Goal: Information Seeking & Learning: Learn about a topic

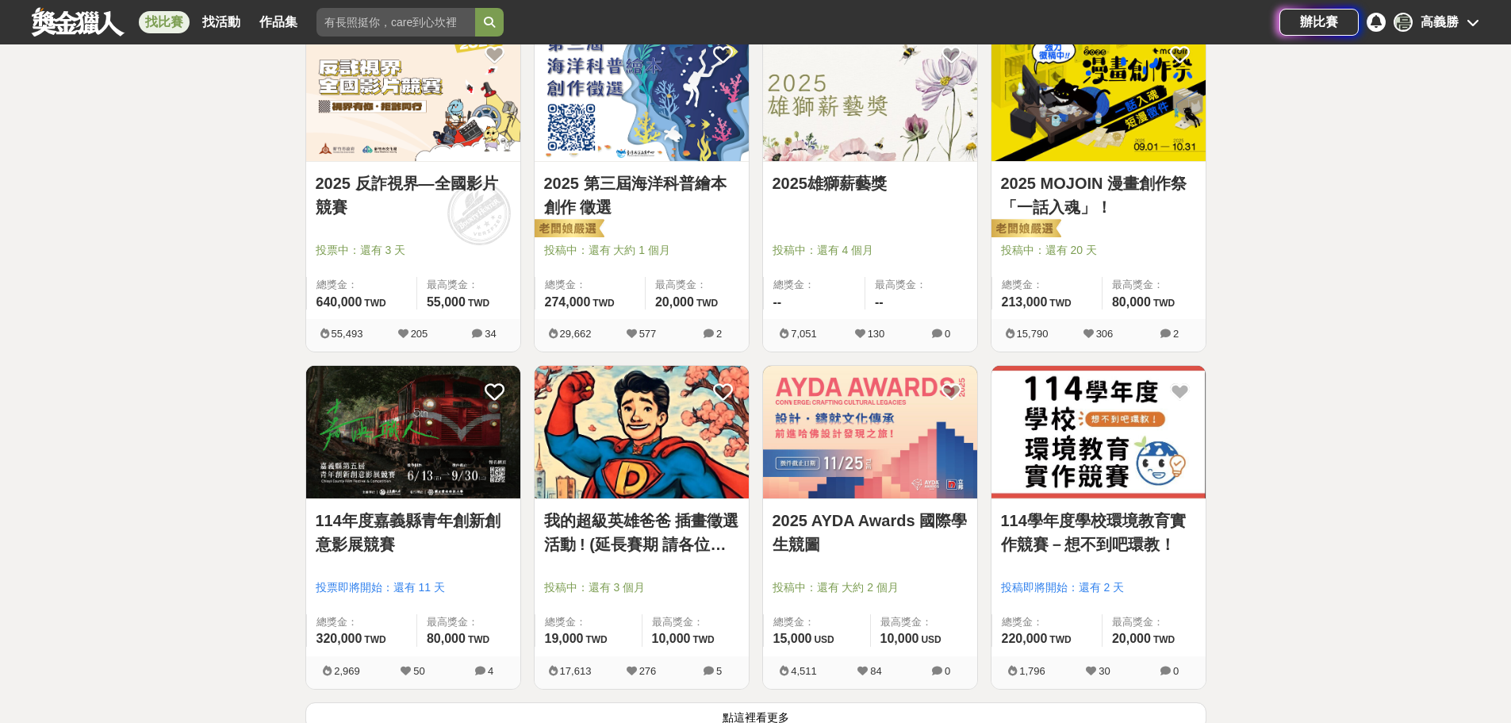
scroll to position [1983, 0]
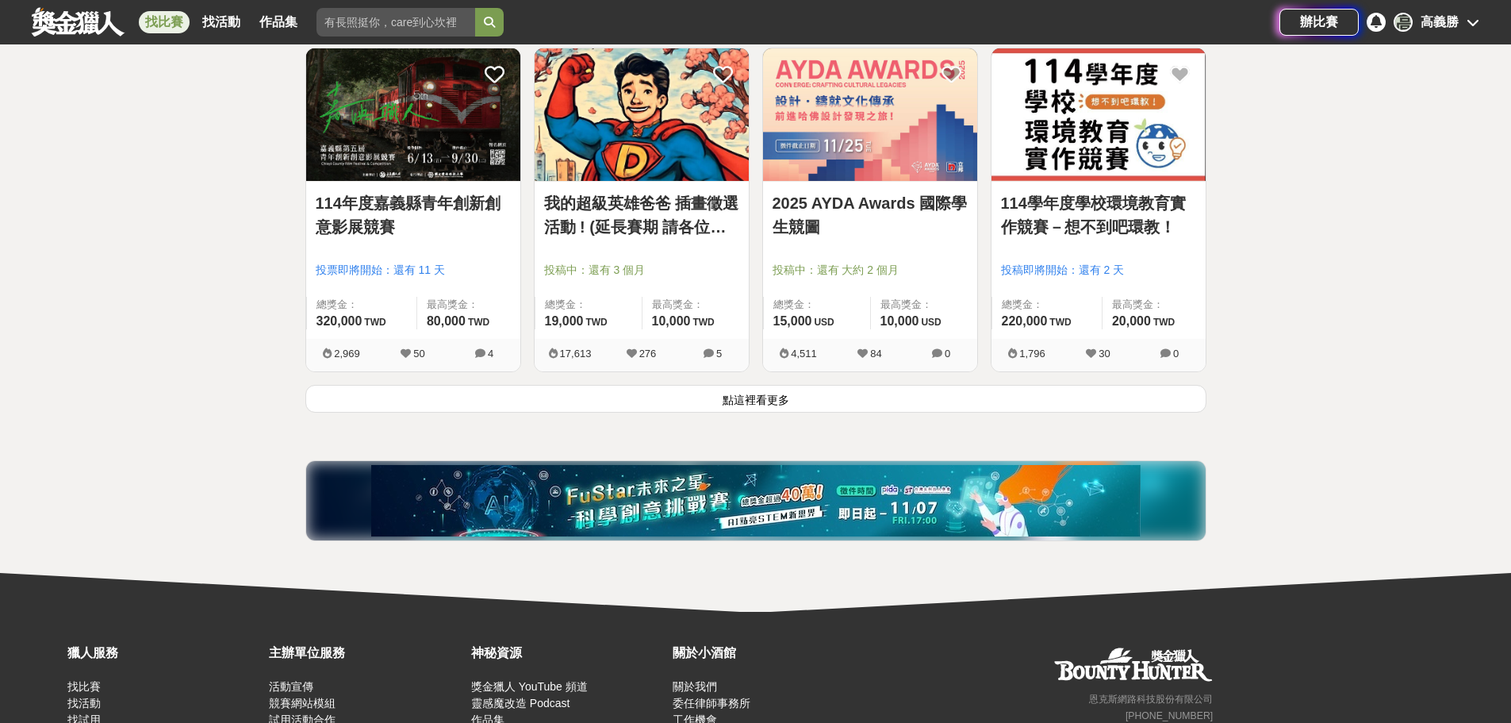
click at [741, 400] on button "點這裡看更多" at bounding box center [755, 399] width 901 height 28
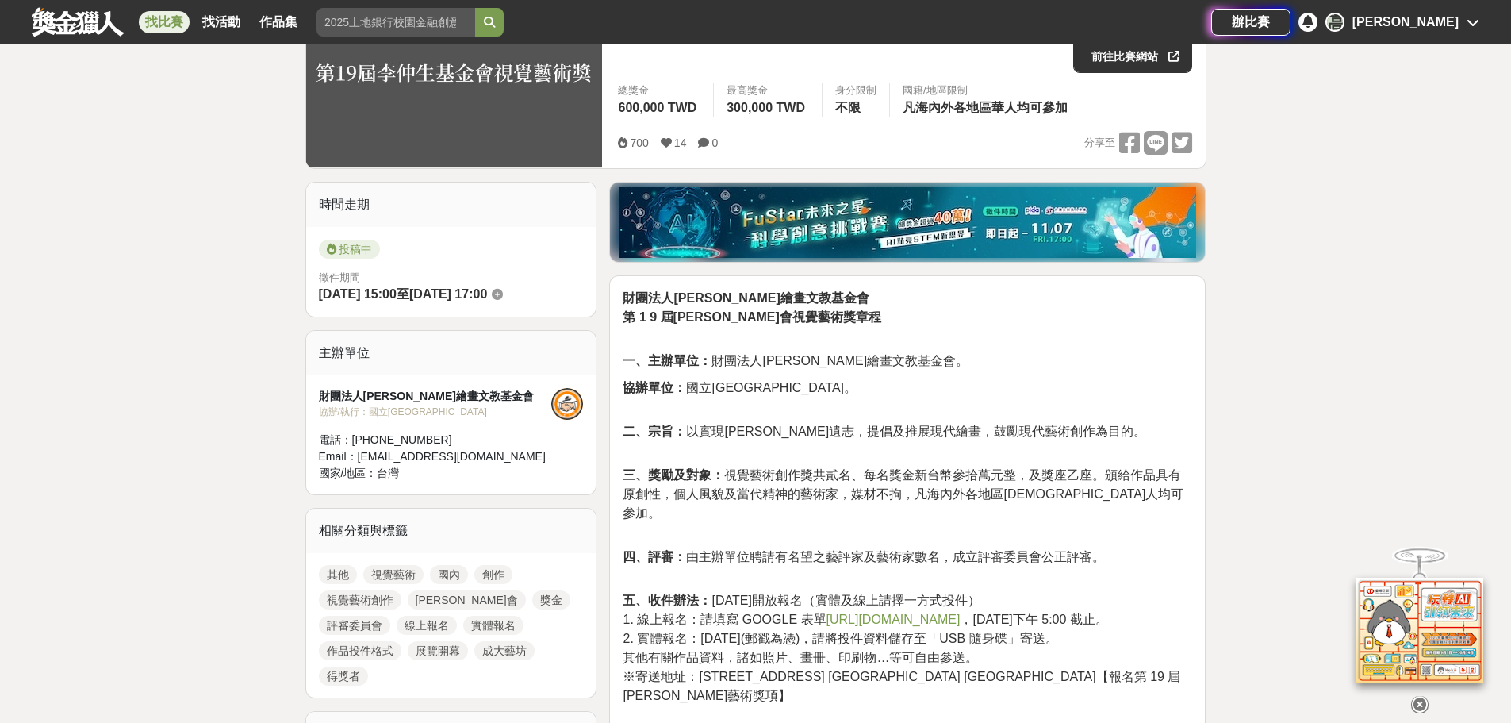
scroll to position [397, 0]
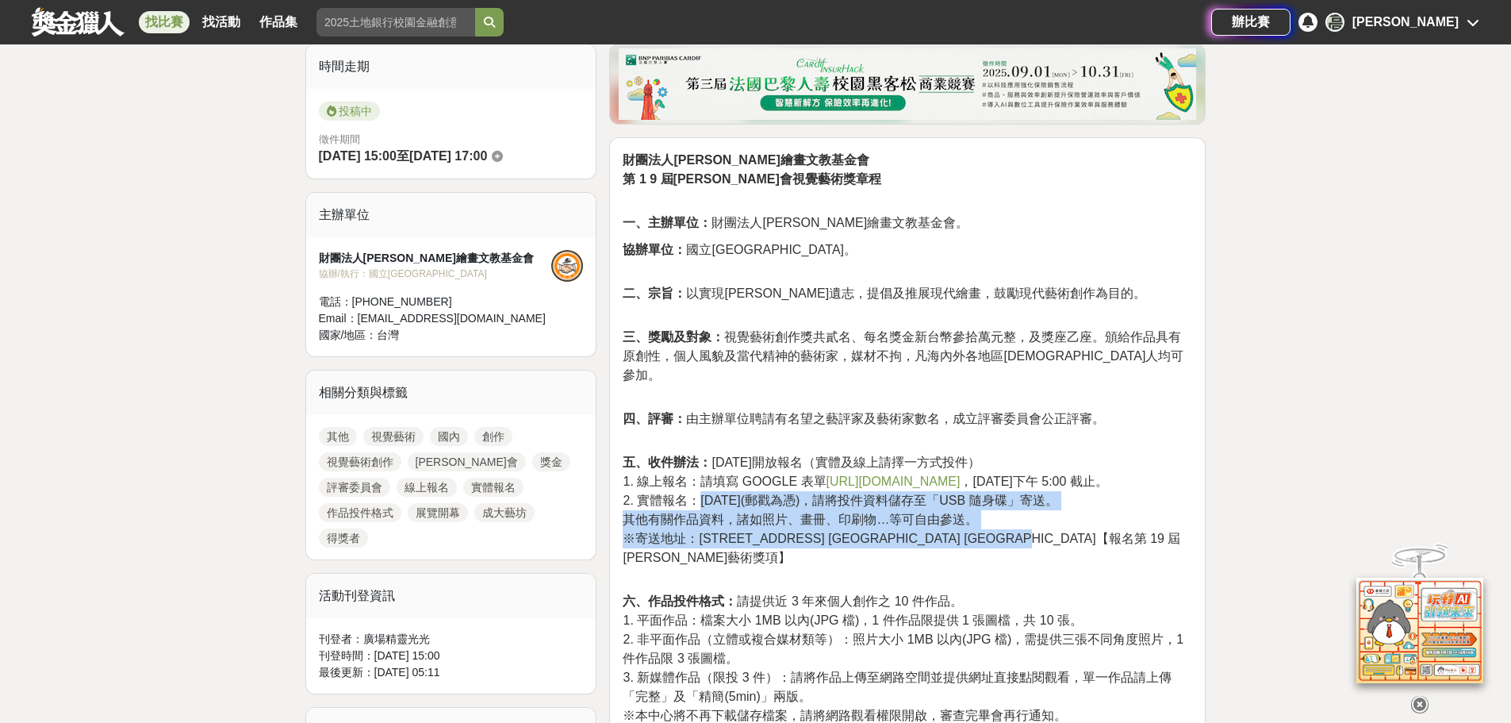
drag, startPoint x: 699, startPoint y: 504, endPoint x: 1143, endPoint y: 539, distance: 445.6
click at [1143, 539] on p "五、收件辦法： 2025 年 10 月 1 日開放報名（實體及線上請擇一方式投件） 1. 線上報名：請填寫 GOOGLE 表單 https://forms.g…" at bounding box center [907, 518] width 569 height 131
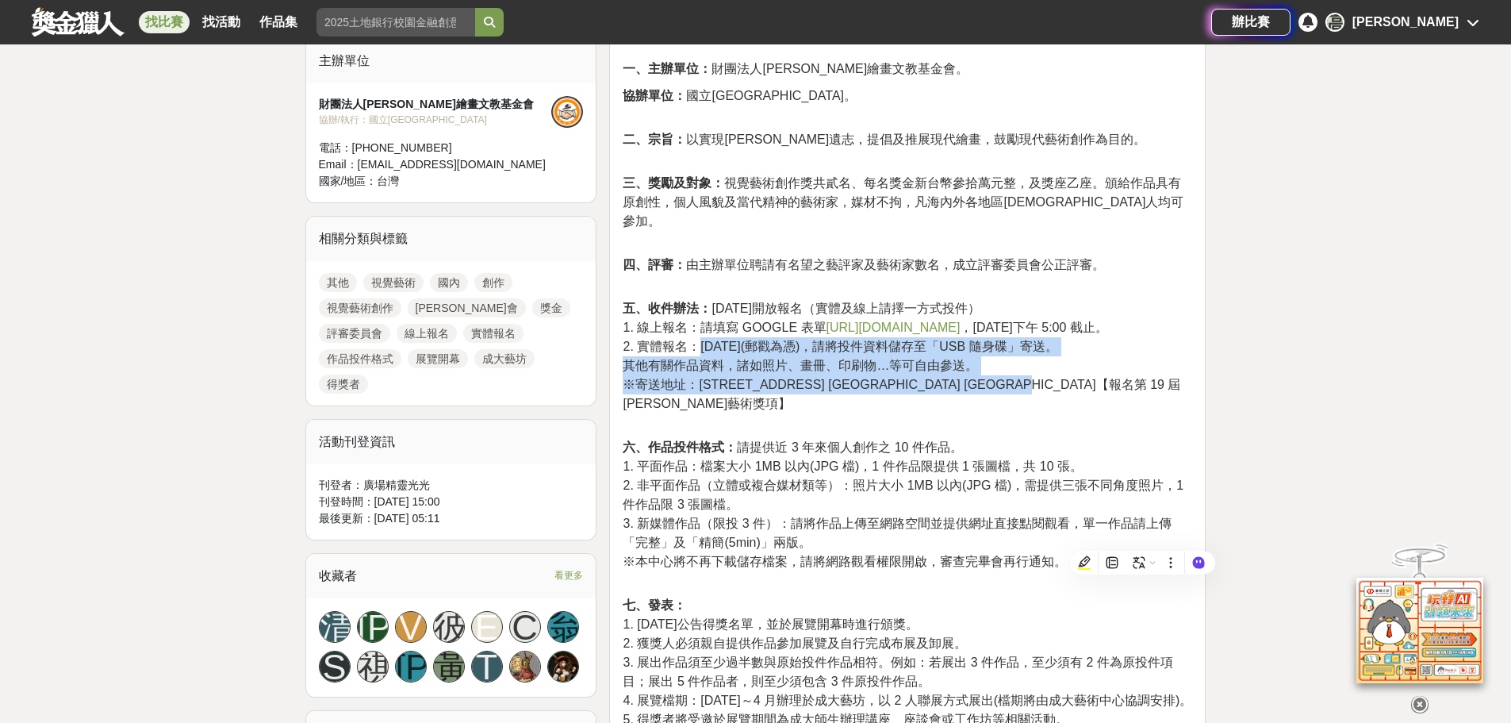
scroll to position [635, 0]
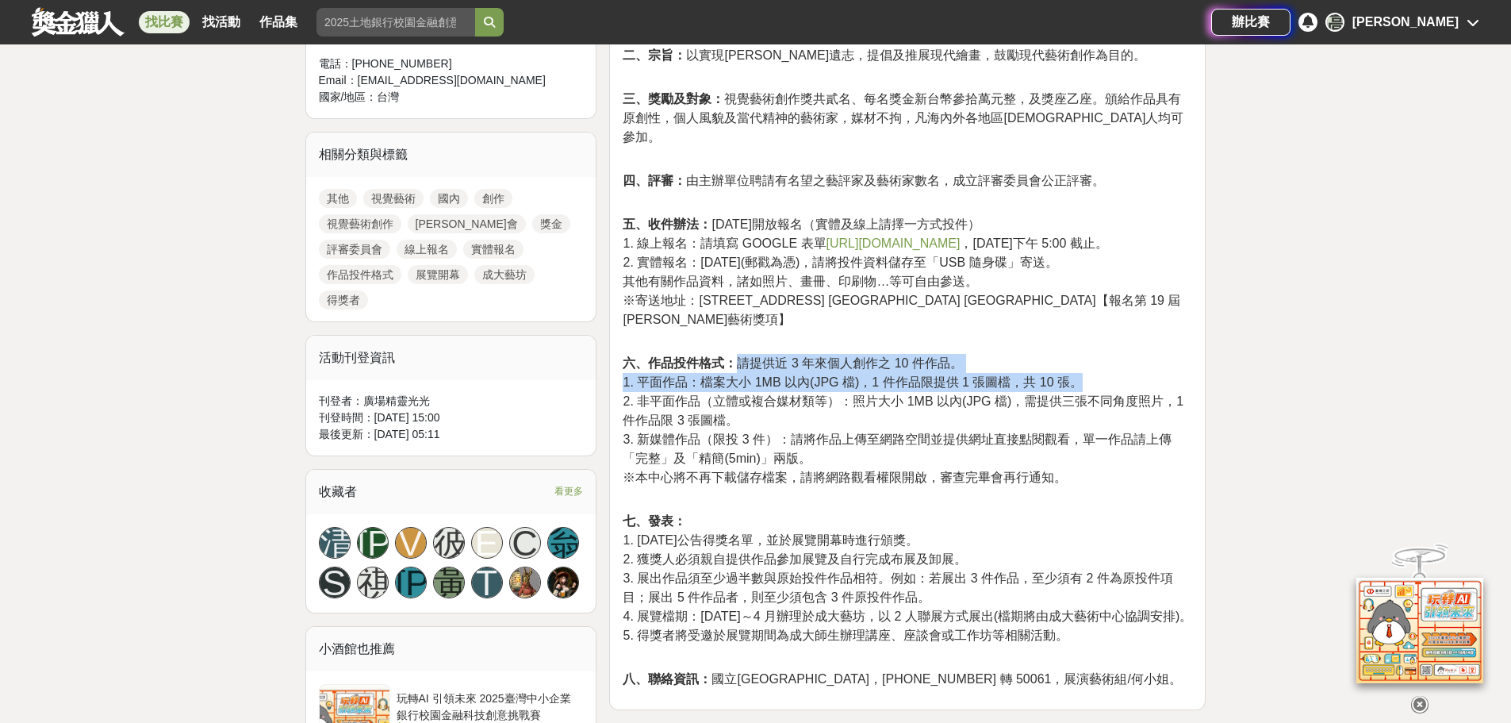
drag, startPoint x: 739, startPoint y: 345, endPoint x: 1095, endPoint y: 362, distance: 356.5
click at [1095, 362] on p "六、作品投件格式： 請提供近 3 年來個人創作之 10 件作品。 1. 平面作品：檔案大小 1MB 以內(JPG 檔)，1 件作品限提供 1 張圖檔，共 10…" at bounding box center [907, 429] width 569 height 150
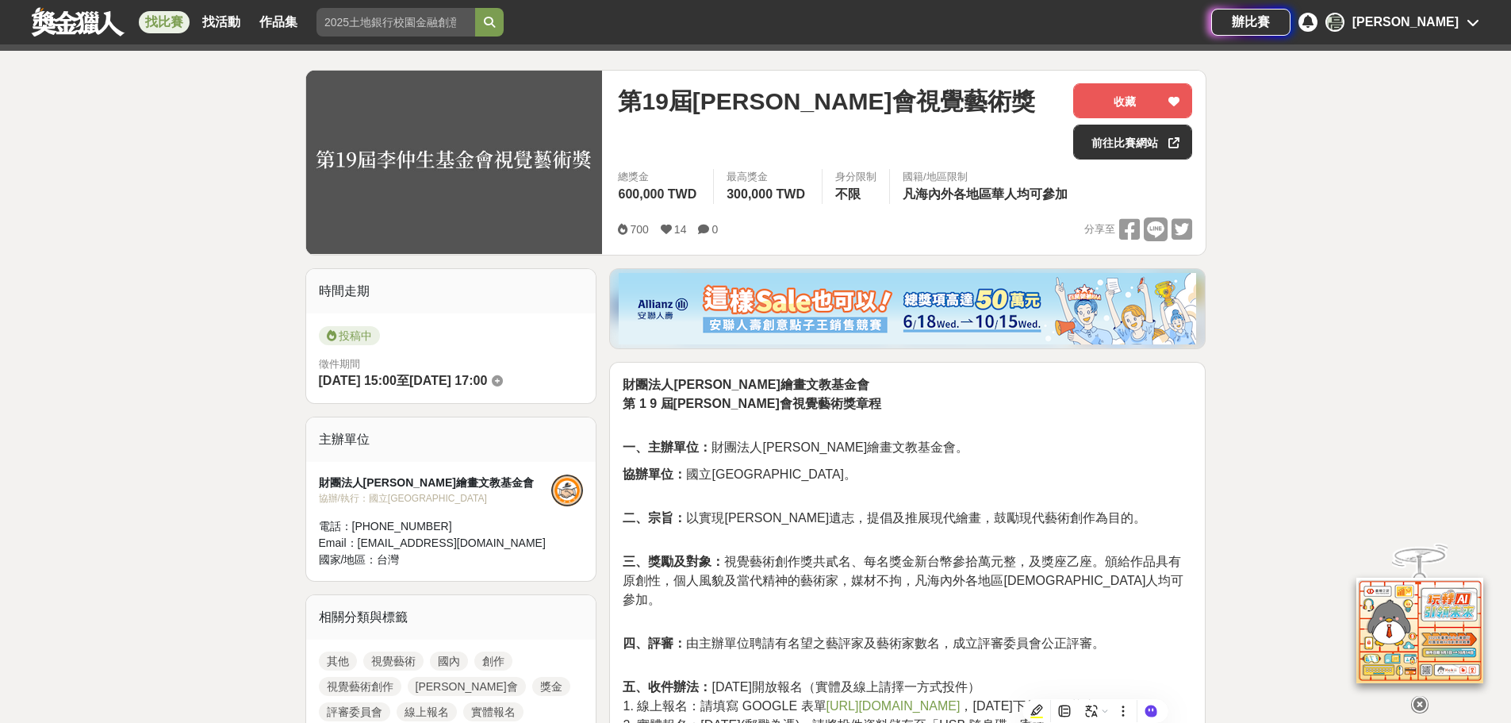
scroll to position [0, 0]
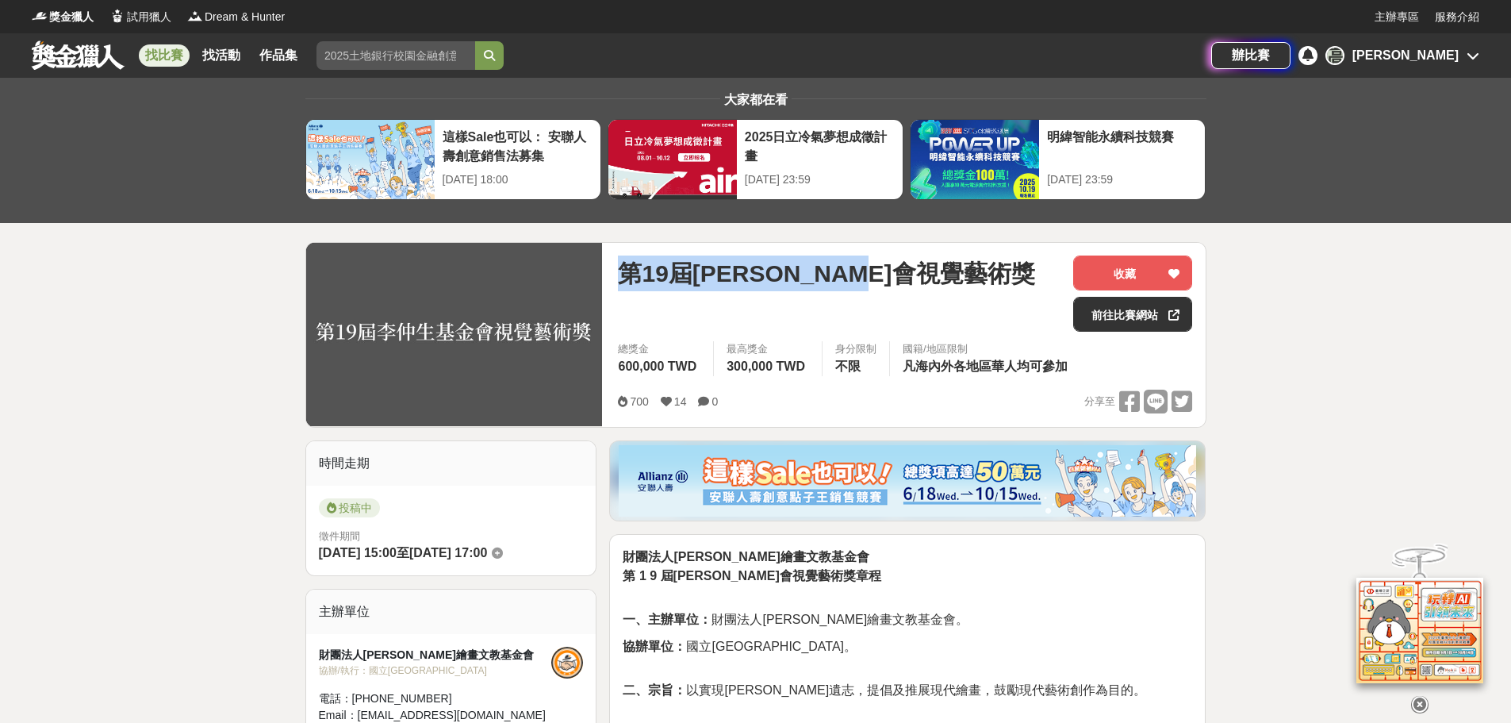
drag, startPoint x: 628, startPoint y: 272, endPoint x: 966, endPoint y: 279, distance: 338.0
click at [966, 279] on div "第19屆李仲生基金會視覺藝術獎" at bounding box center [839, 273] width 443 height 36
copy span "第19屆李仲生基金會視覺藝術獎"
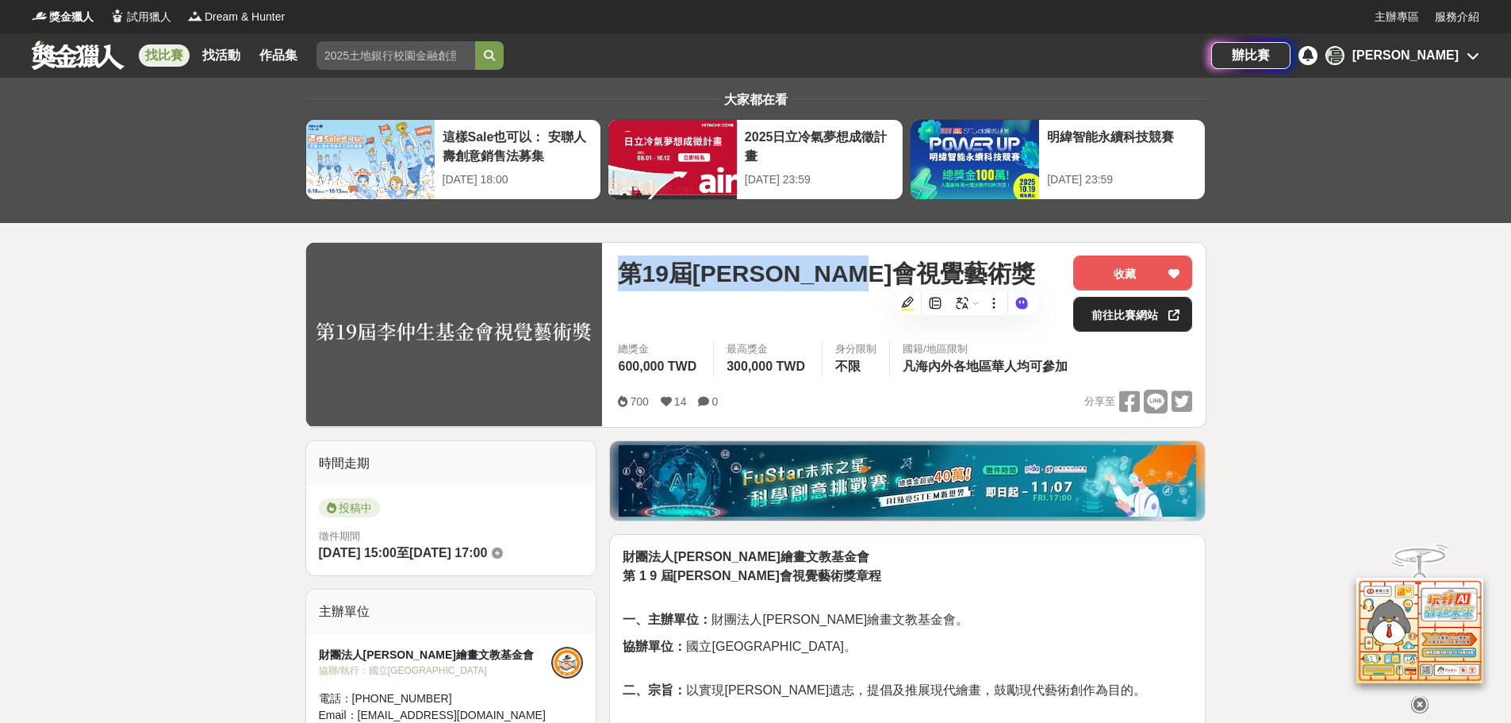
click at [1120, 316] on link "前往比賽網站" at bounding box center [1132, 314] width 119 height 35
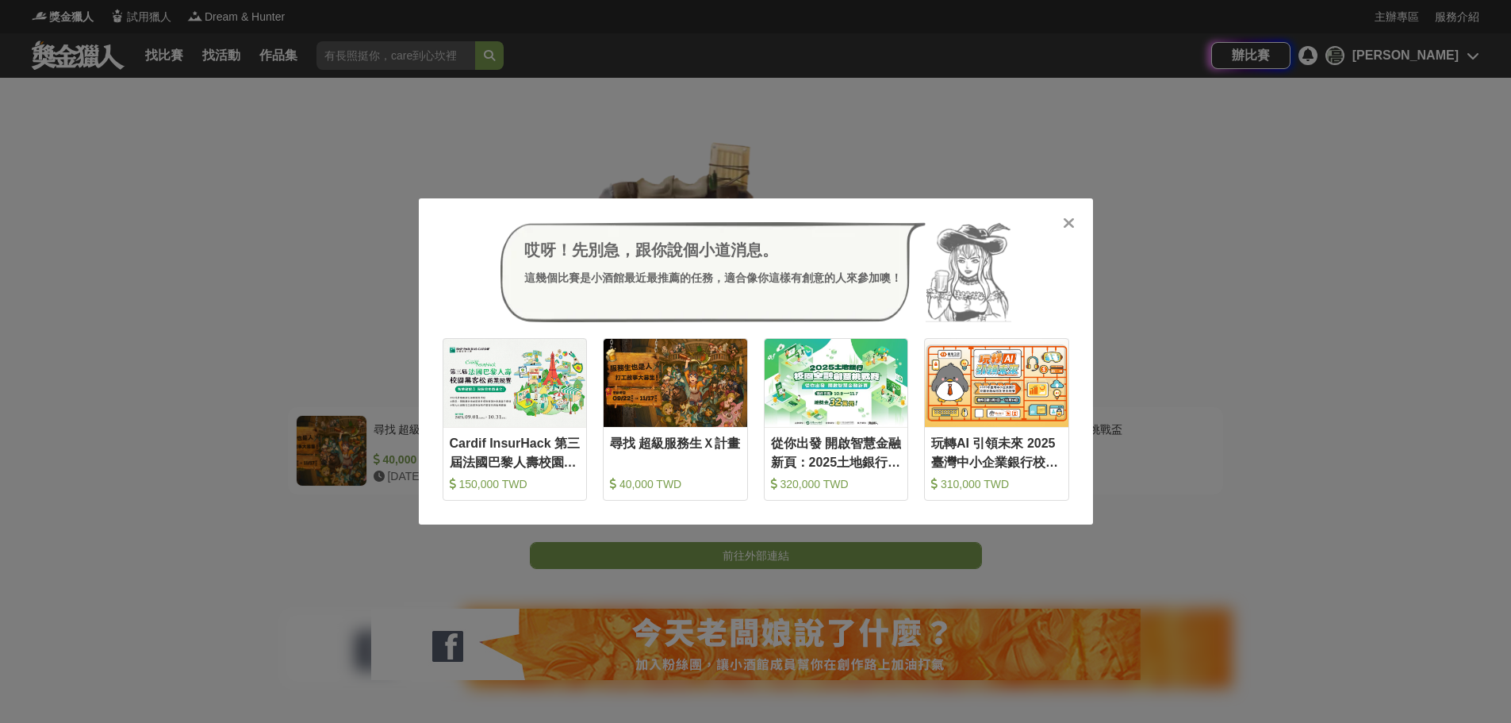
click at [1067, 221] on icon at bounding box center [1069, 223] width 12 height 16
